Goal: Task Accomplishment & Management: Use online tool/utility

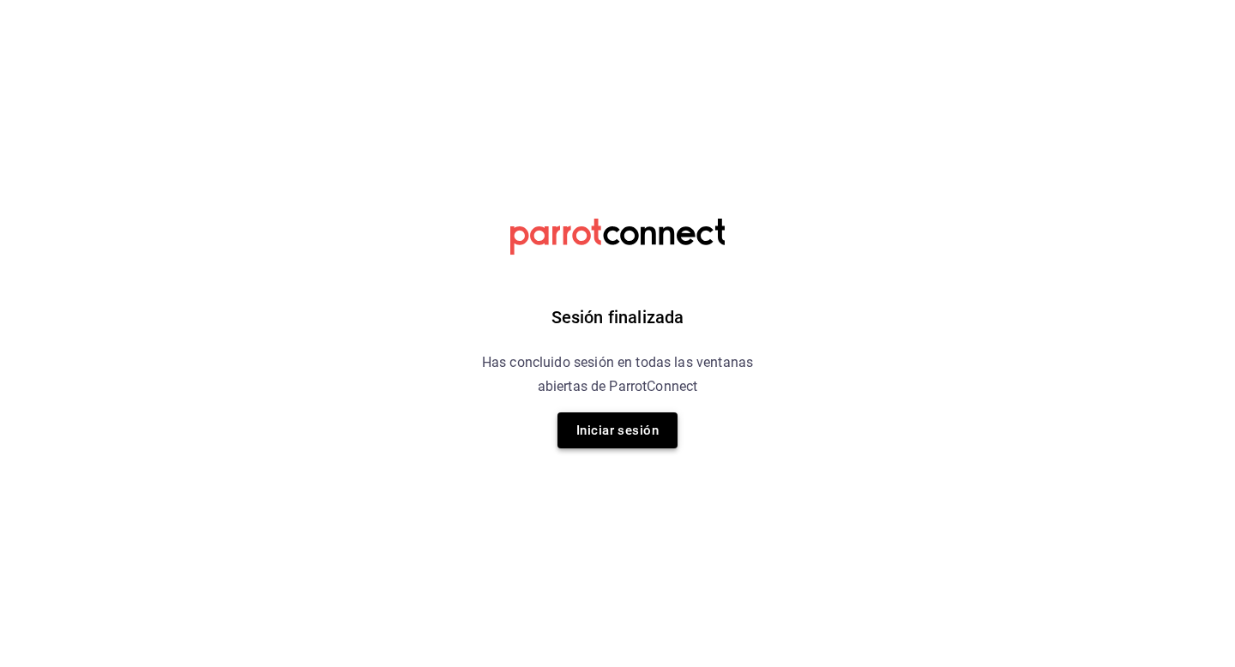
click at [636, 419] on button "Iniciar sesión" at bounding box center [618, 431] width 120 height 36
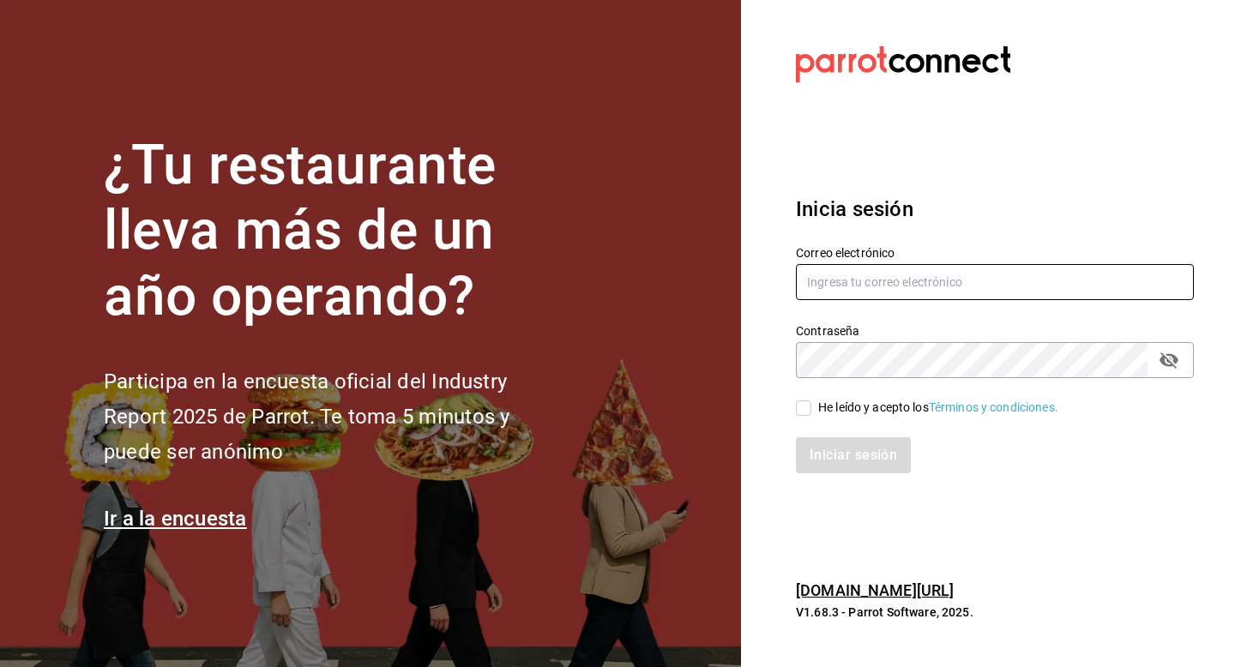
type input "[EMAIL_ADDRESS][PERSON_NAME][DOMAIN_NAME]"
click at [821, 408] on div "He leído y acepto los Términos y condiciones." at bounding box center [938, 408] width 240 height 18
click at [811, 408] on input "He leído y acepto los Términos y condiciones." at bounding box center [803, 408] width 15 height 15
checkbox input "true"
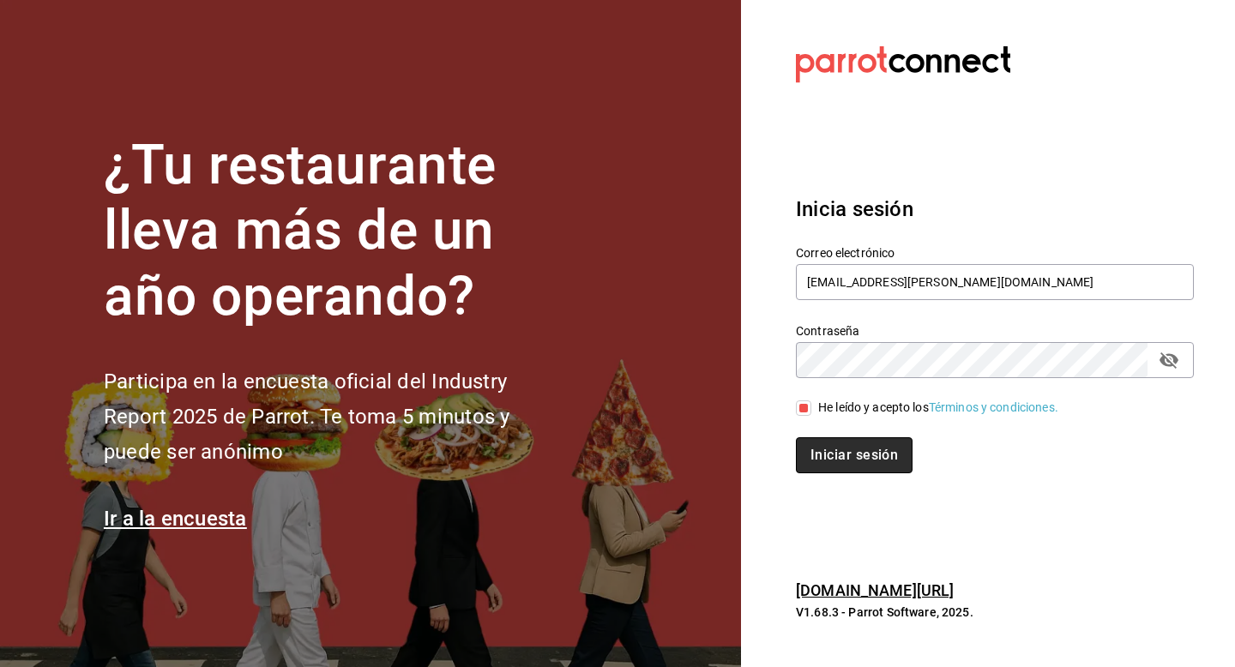
click at [820, 446] on button "Iniciar sesión" at bounding box center [854, 455] width 117 height 36
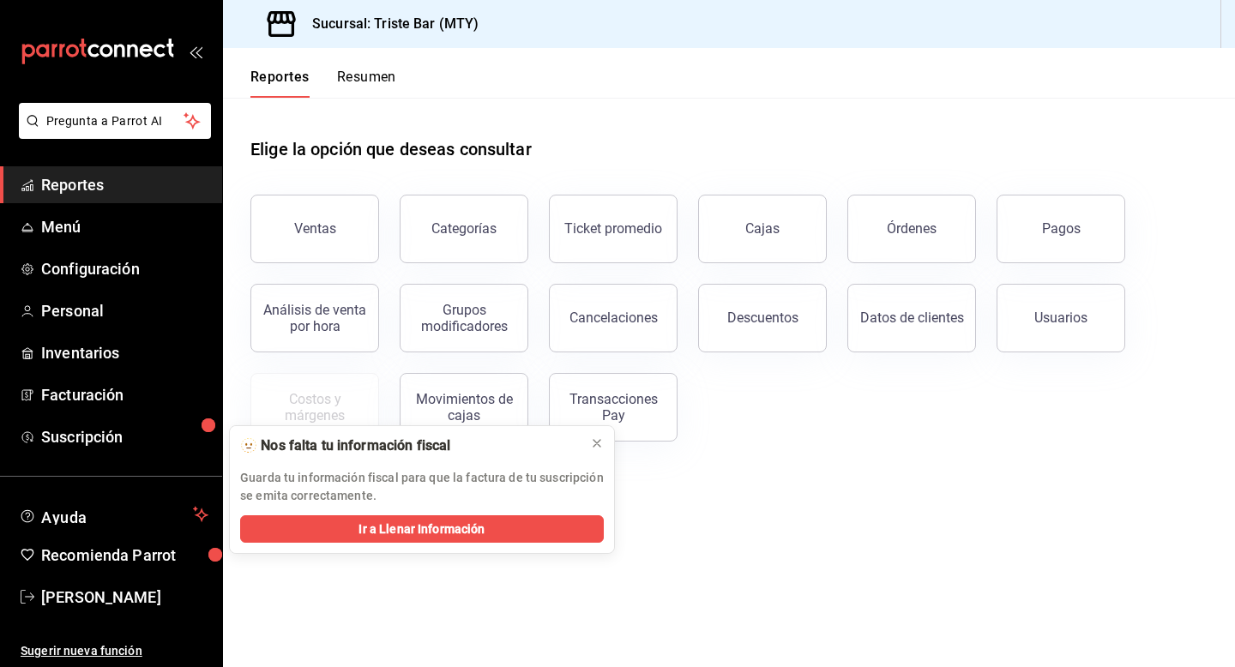
click at [87, 194] on span "Reportes" at bounding box center [124, 184] width 167 height 23
click at [299, 220] on button "Ventas" at bounding box center [314, 229] width 129 height 69
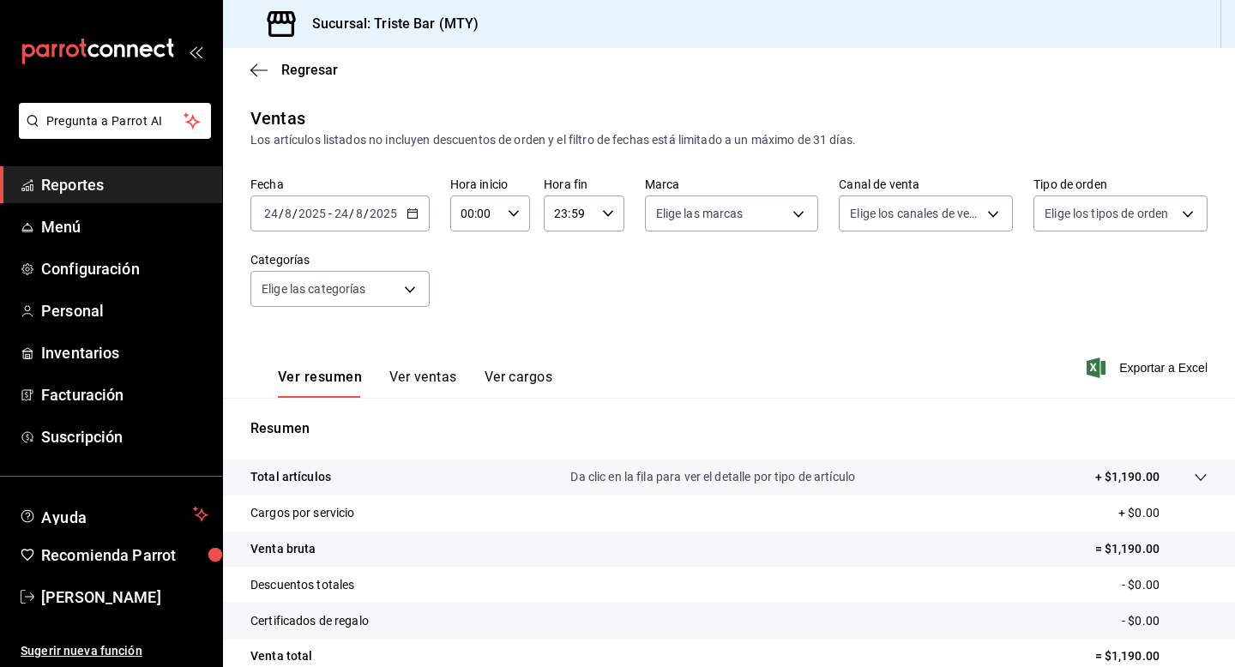
scroll to position [154, 0]
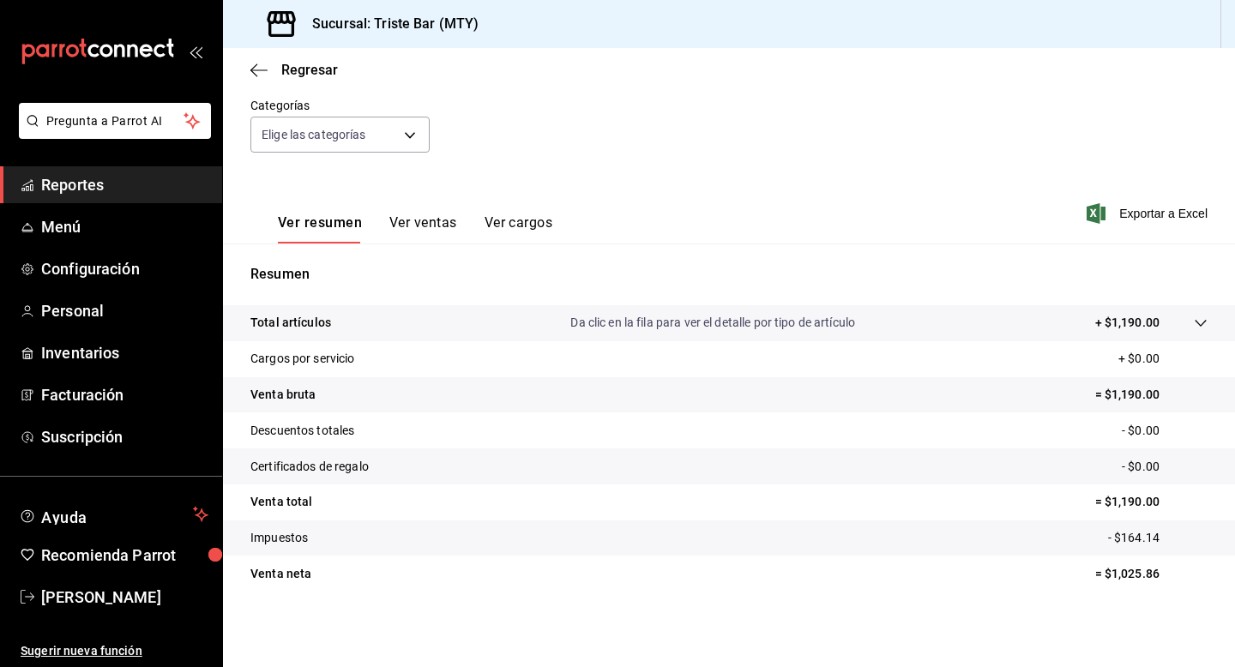
click at [454, 219] on button "Ver ventas" at bounding box center [423, 228] width 68 height 29
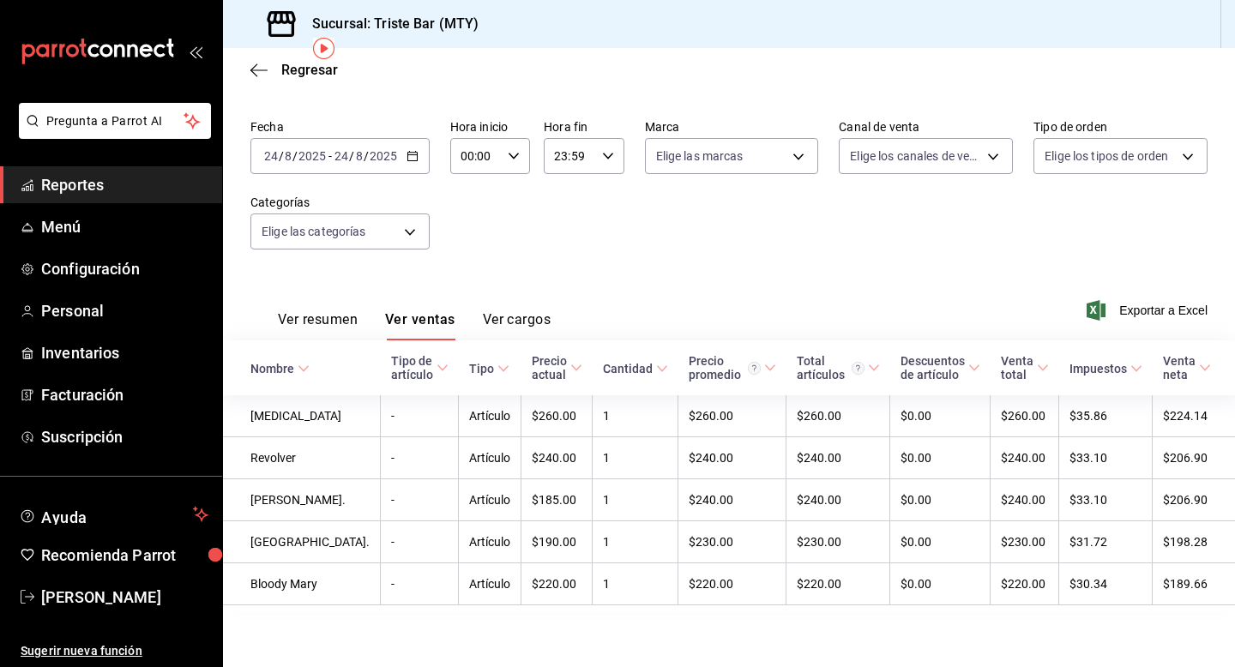
scroll to position [71, 0]
click at [79, 310] on span "Personal" at bounding box center [124, 310] width 167 height 23
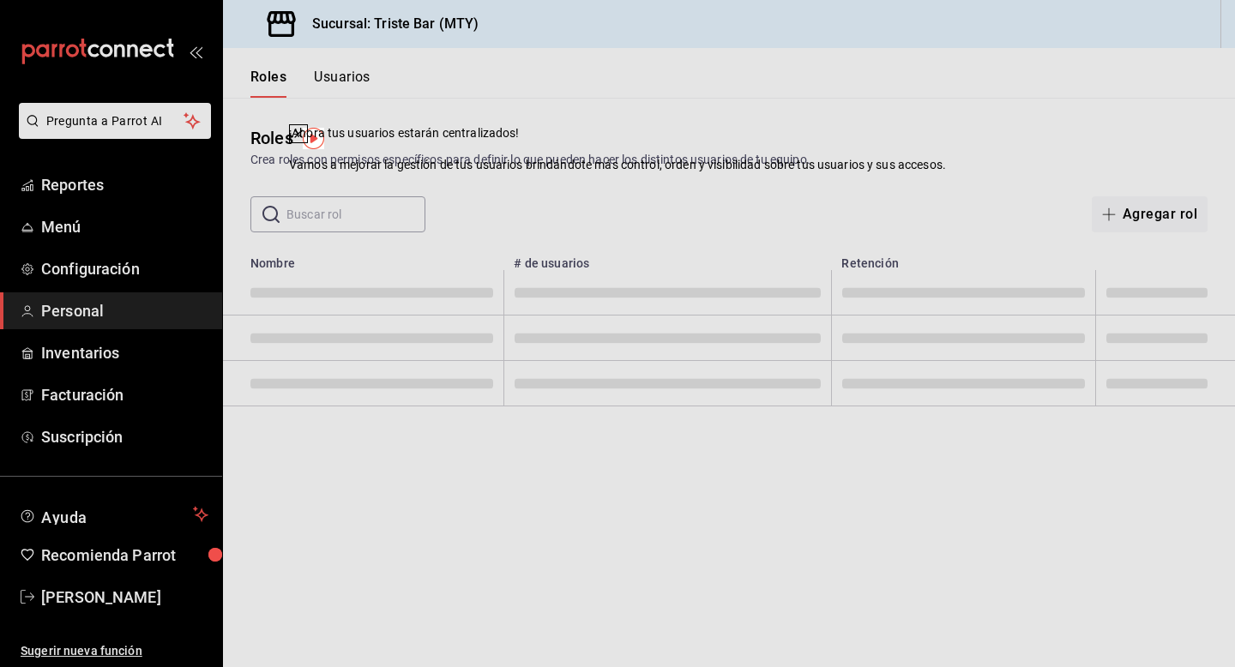
click at [806, 185] on div "Roles Crea roles con permisos específicos para definir lo que pueden hacer los …" at bounding box center [729, 165] width 1012 height 135
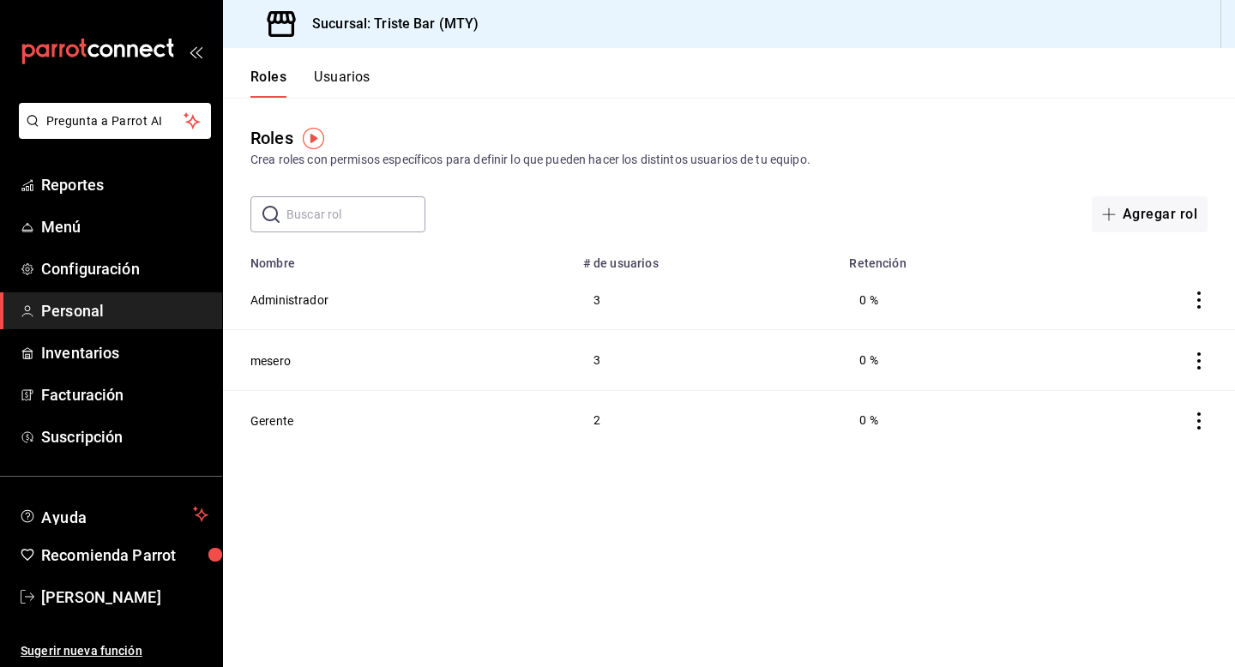
click at [359, 73] on button "Usuarios" at bounding box center [342, 83] width 57 height 29
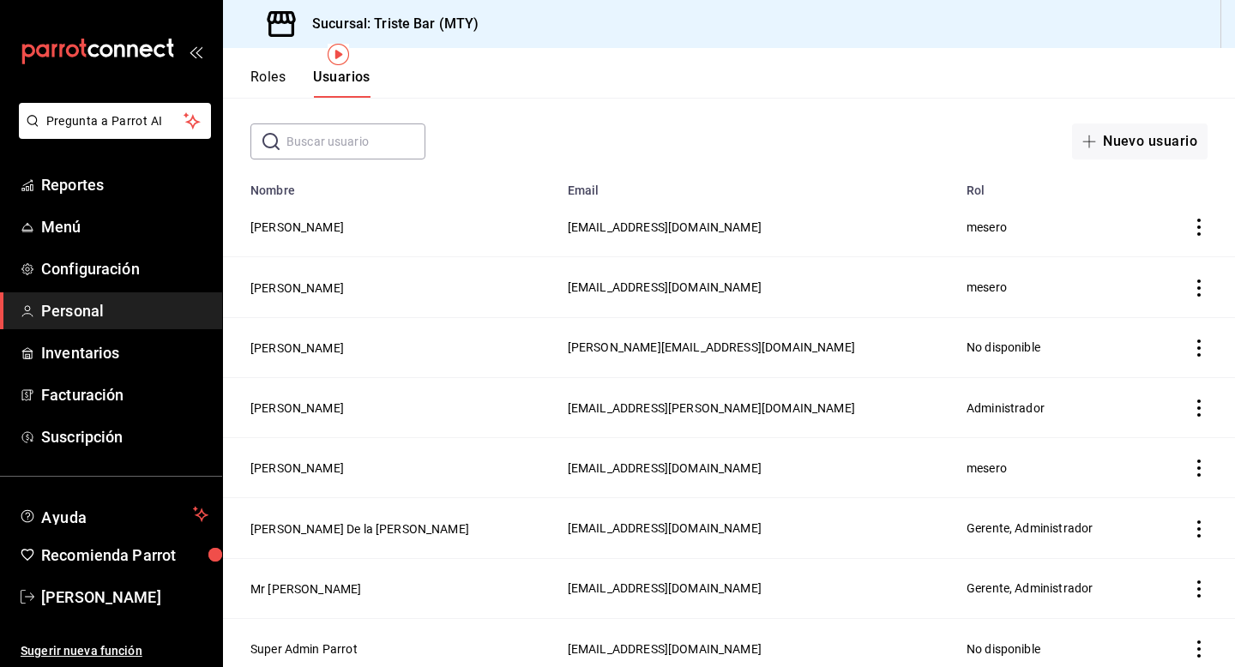
scroll to position [84, 0]
